Goal: Task Accomplishment & Management: Manage account settings

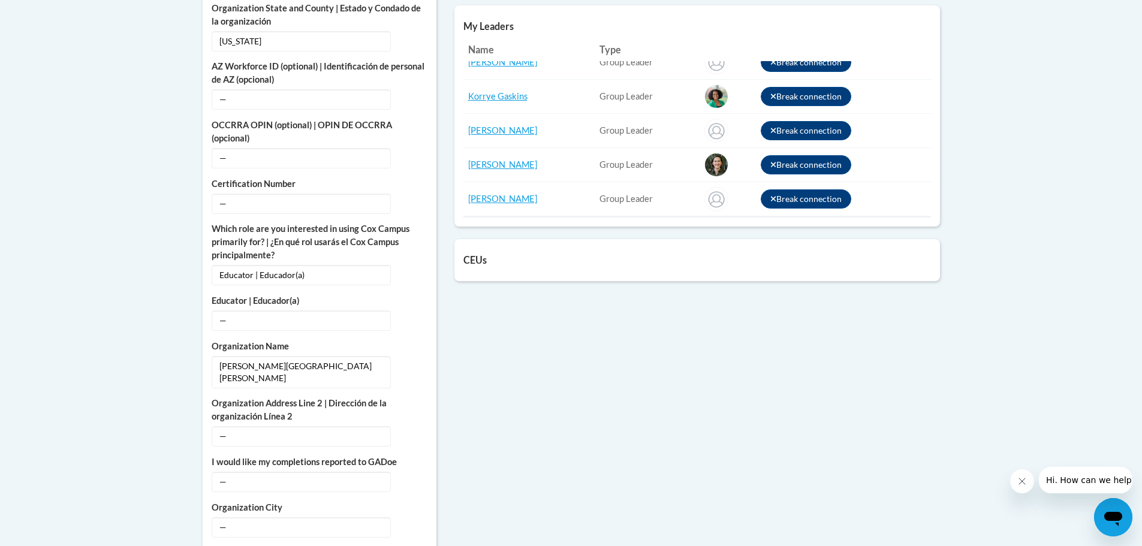
scroll to position [659, 0]
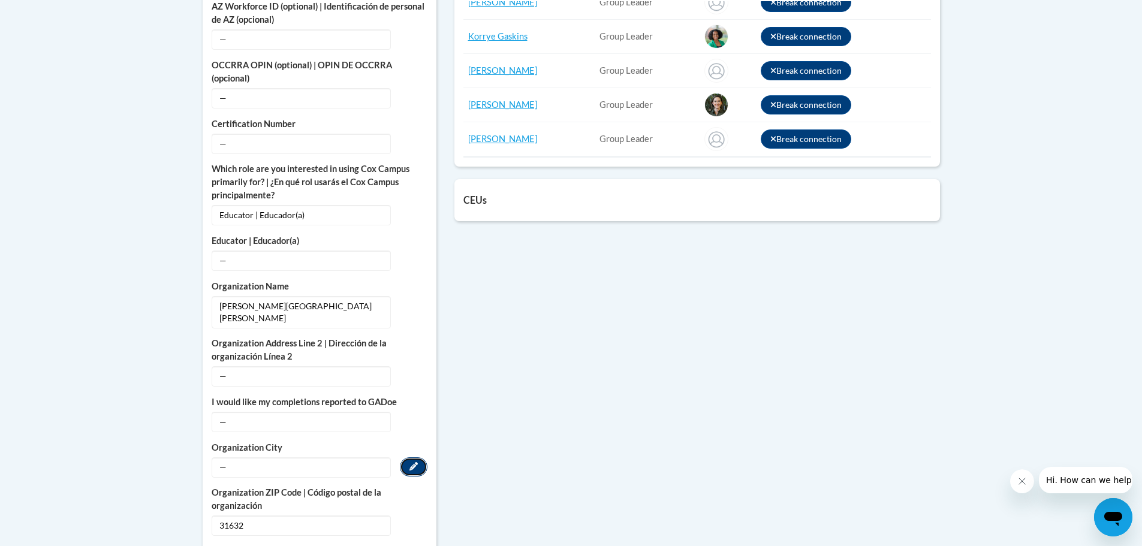
click at [411, 457] on button "Edit" at bounding box center [414, 466] width 28 height 19
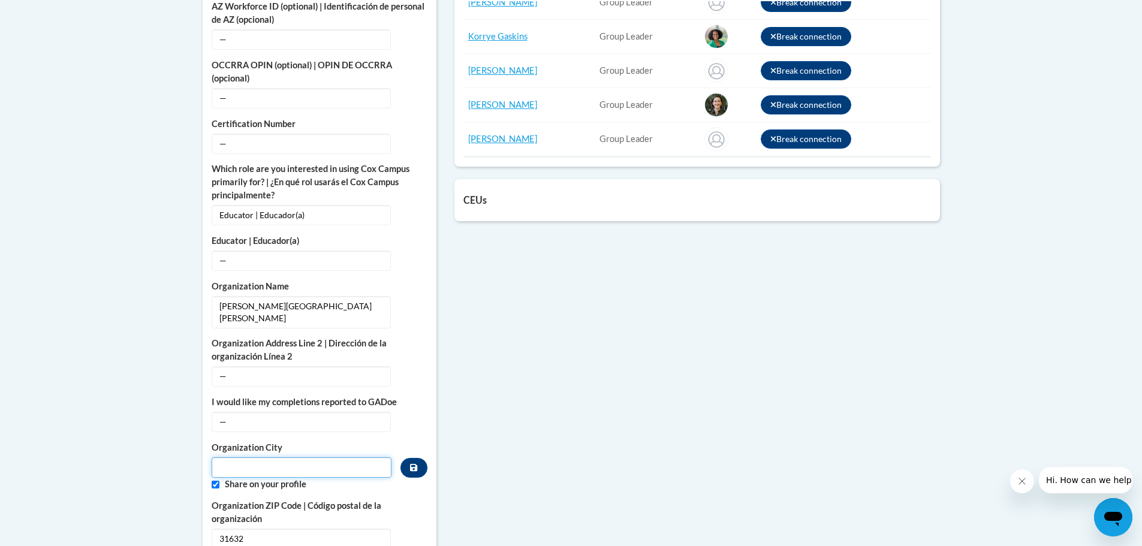
click at [307, 457] on input "Metadata input" at bounding box center [302, 467] width 180 height 20
type input "Valdosta"
click at [407, 458] on button "Custom profile fields" at bounding box center [413, 468] width 26 height 20
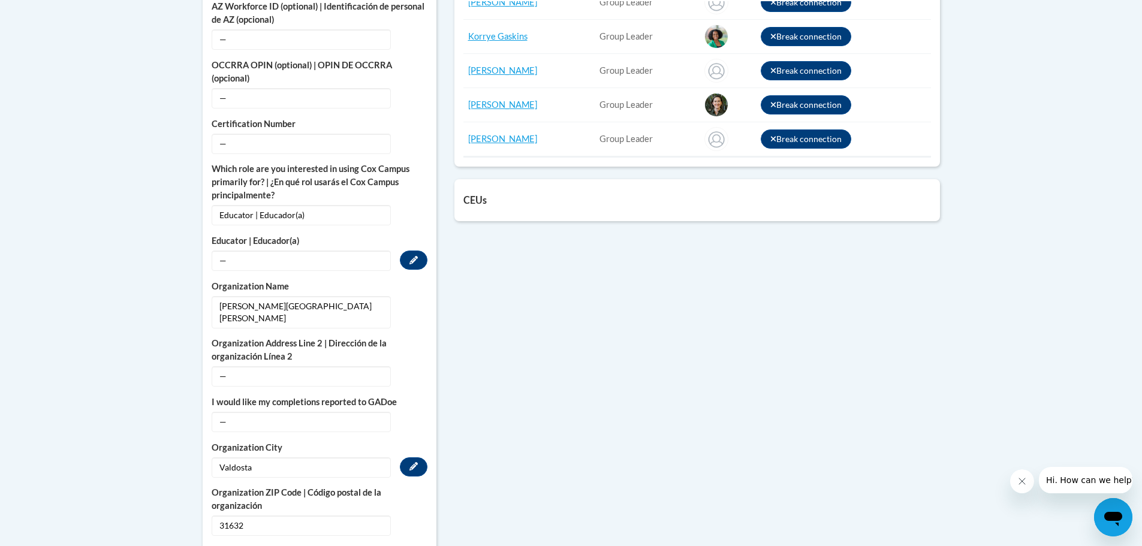
click at [291, 251] on span "—" at bounding box center [301, 261] width 179 height 20
click at [413, 256] on icon "Custom profile fields" at bounding box center [413, 260] width 8 height 8
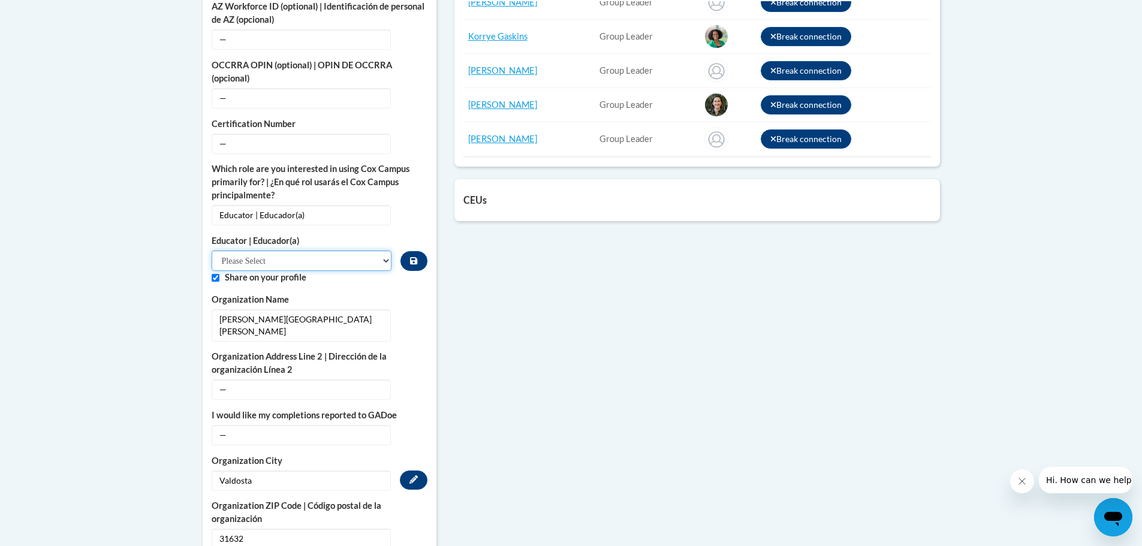
click at [386, 251] on select "Please Select Early Learning/Daycare Teacher/Family Home Care Provider | Maestr…" at bounding box center [302, 261] width 180 height 20
select select "8e40623d-54d0-45cd-9f92-5df65cd3f8cf"
click at [212, 251] on select "Please Select Early Learning/Daycare Teacher/Family Home Care Provider | Maestr…" at bounding box center [302, 261] width 180 height 20
click at [417, 257] on icon "Custom profile fields" at bounding box center [413, 261] width 7 height 8
click at [418, 424] on button "Edit" at bounding box center [414, 433] width 28 height 19
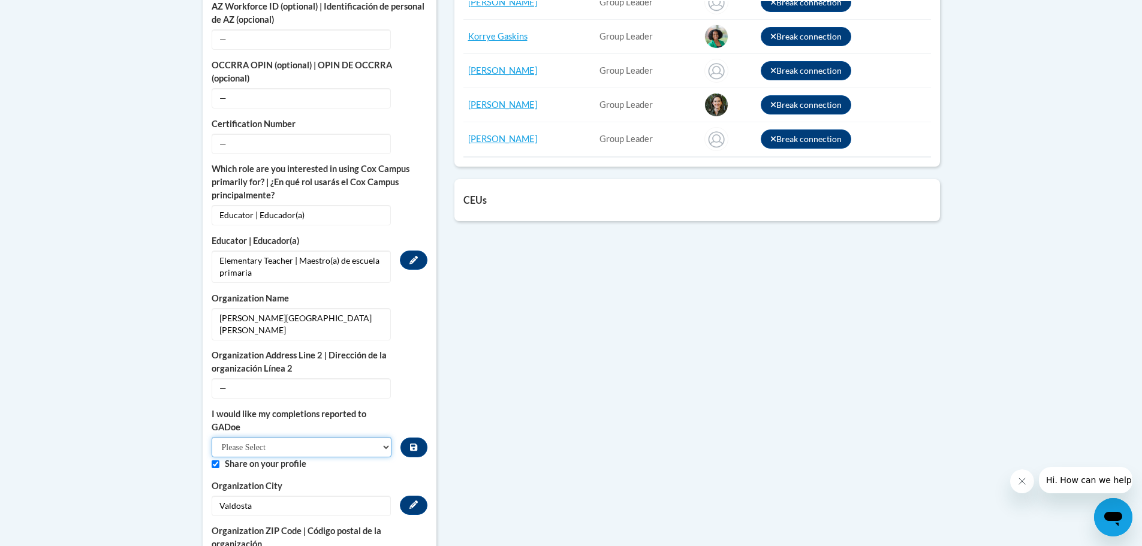
click at [385, 437] on select "Please Select Yes No" at bounding box center [302, 447] width 180 height 20
select select "603ba6f8-c7dd-435b-84cd-d4c8cfb77024"
click at [212, 437] on select "Please Select Yes No" at bounding box center [302, 447] width 180 height 20
click at [417, 443] on icon "Custom profile fields" at bounding box center [413, 447] width 7 height 8
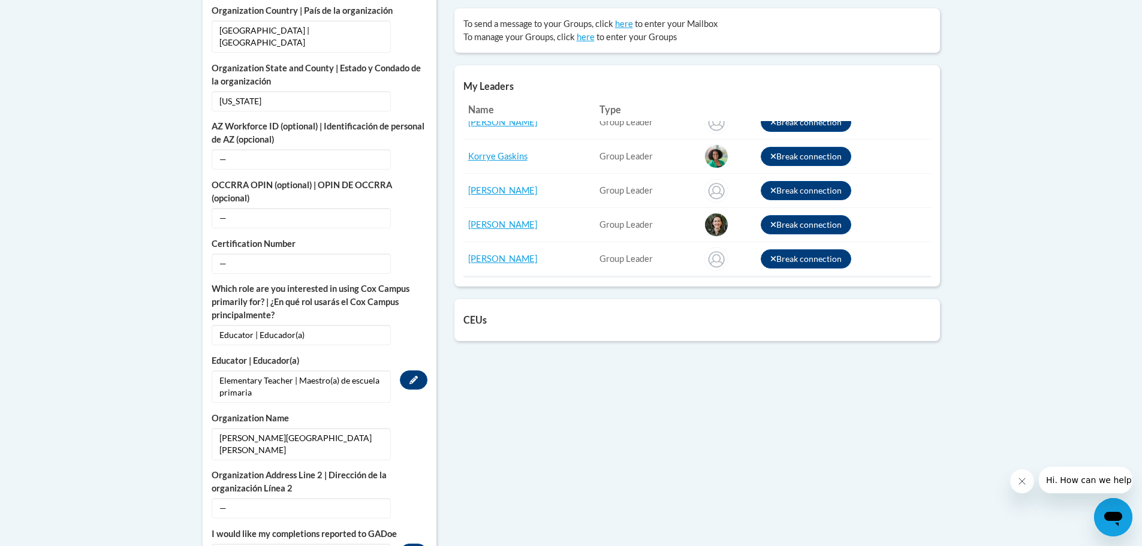
scroll to position [480, 0]
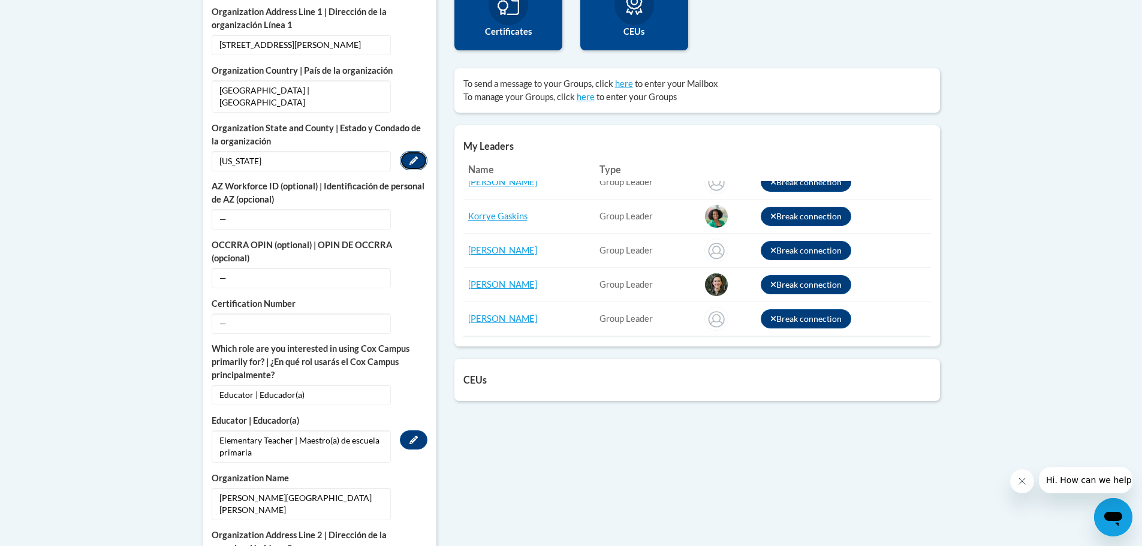
click at [423, 151] on button "Edit" at bounding box center [414, 160] width 28 height 19
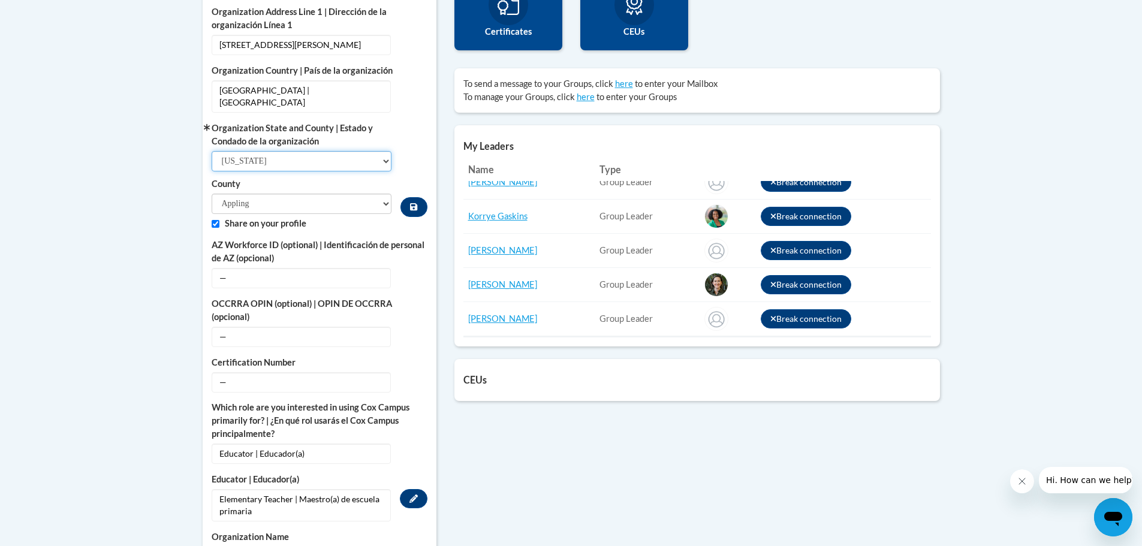
click at [305, 151] on select "Select State [US_STATE] [US_STATE] [US_STATE] [US_STATE] [US_STATE] [US_STATE] …" at bounding box center [302, 161] width 180 height 20
click at [212, 151] on select "Select State [US_STATE] [US_STATE] [US_STATE] [US_STATE] [US_STATE] [US_STATE] …" at bounding box center [302, 161] width 180 height 20
click at [289, 194] on select "[PERSON_NAME] [PERSON_NAME] [PERSON_NAME] [PERSON_NAME] [PERSON_NAME] Banks [PE…" at bounding box center [302, 204] width 180 height 20
select select "Lowndes"
click at [212, 194] on select "[PERSON_NAME] [PERSON_NAME] [PERSON_NAME] [PERSON_NAME] [PERSON_NAME] Banks [PE…" at bounding box center [302, 204] width 180 height 20
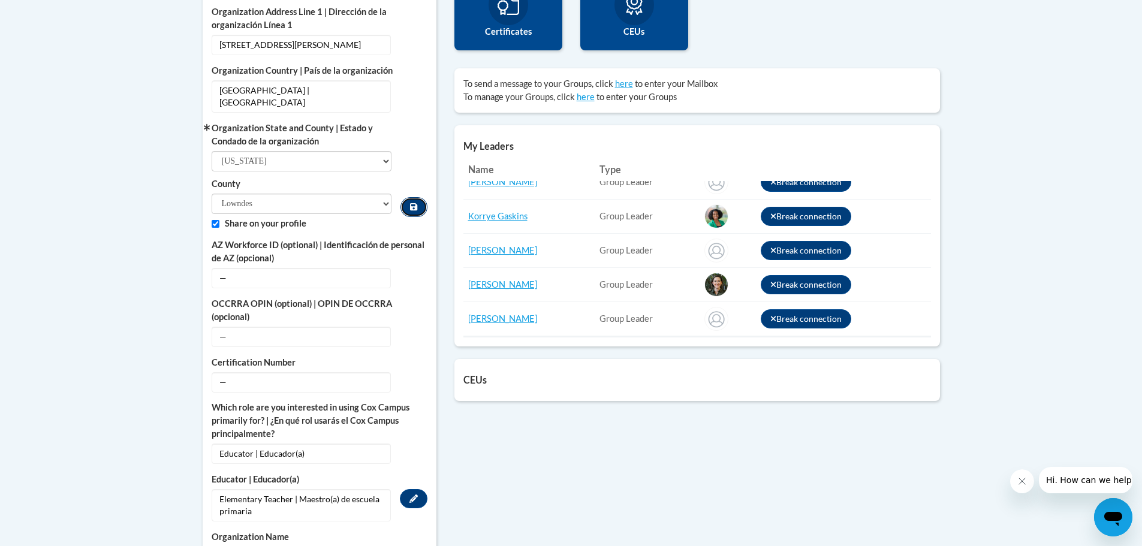
click at [413, 203] on icon "Custom profile fields" at bounding box center [413, 206] width 7 height 7
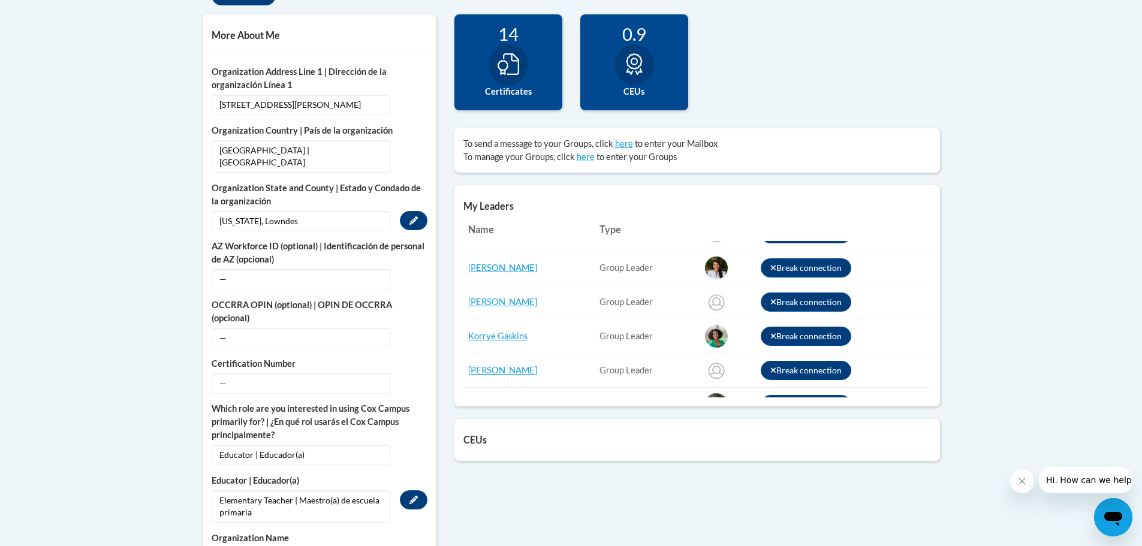
scroll to position [0, 0]
